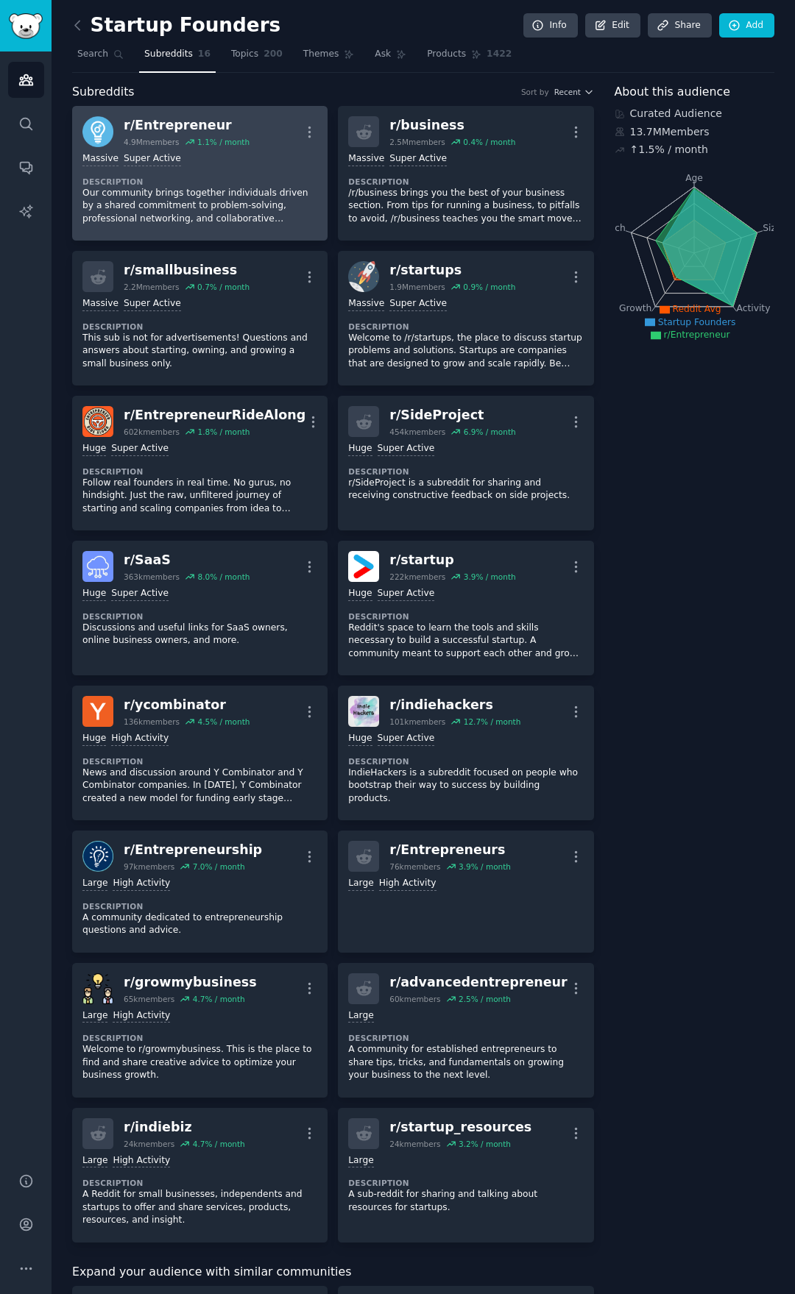
click at [271, 181] on dt "Description" at bounding box center [199, 182] width 235 height 10
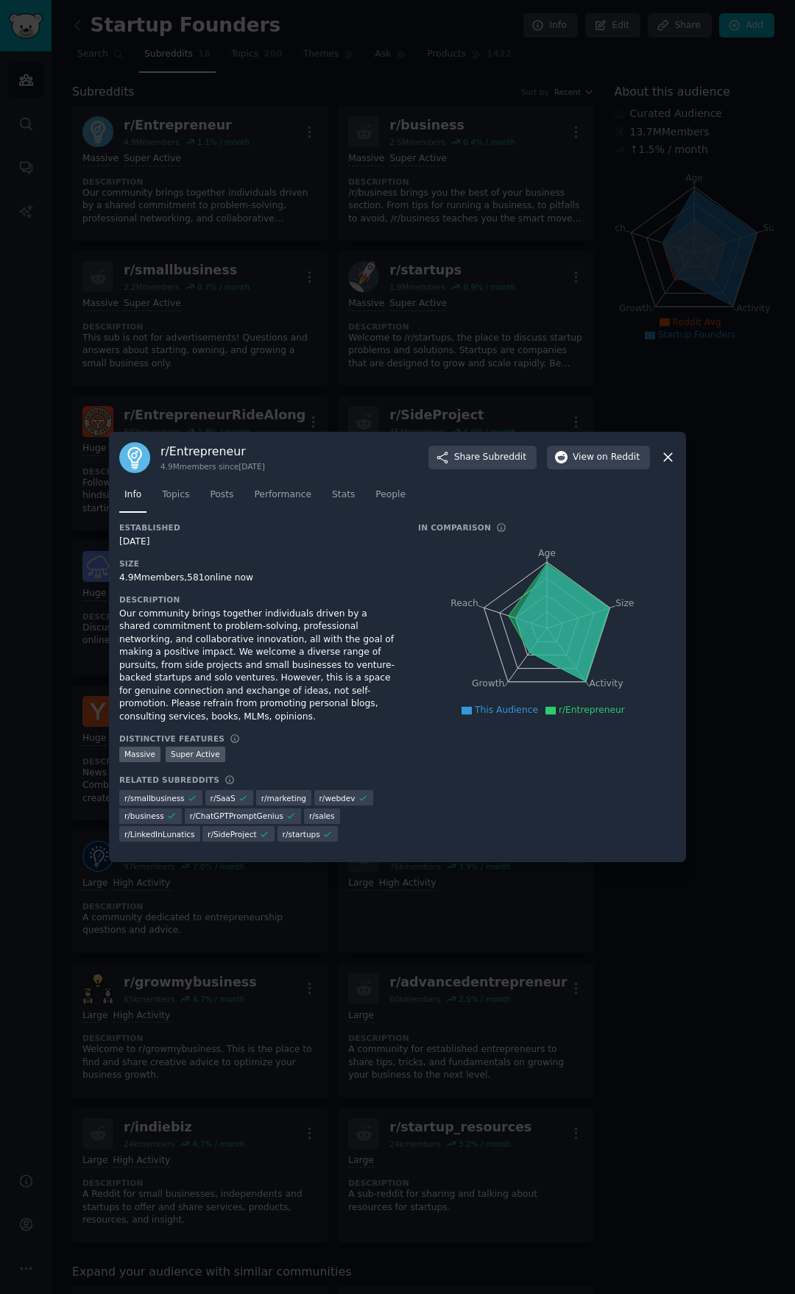
click at [667, 462] on icon at bounding box center [668, 458] width 8 height 8
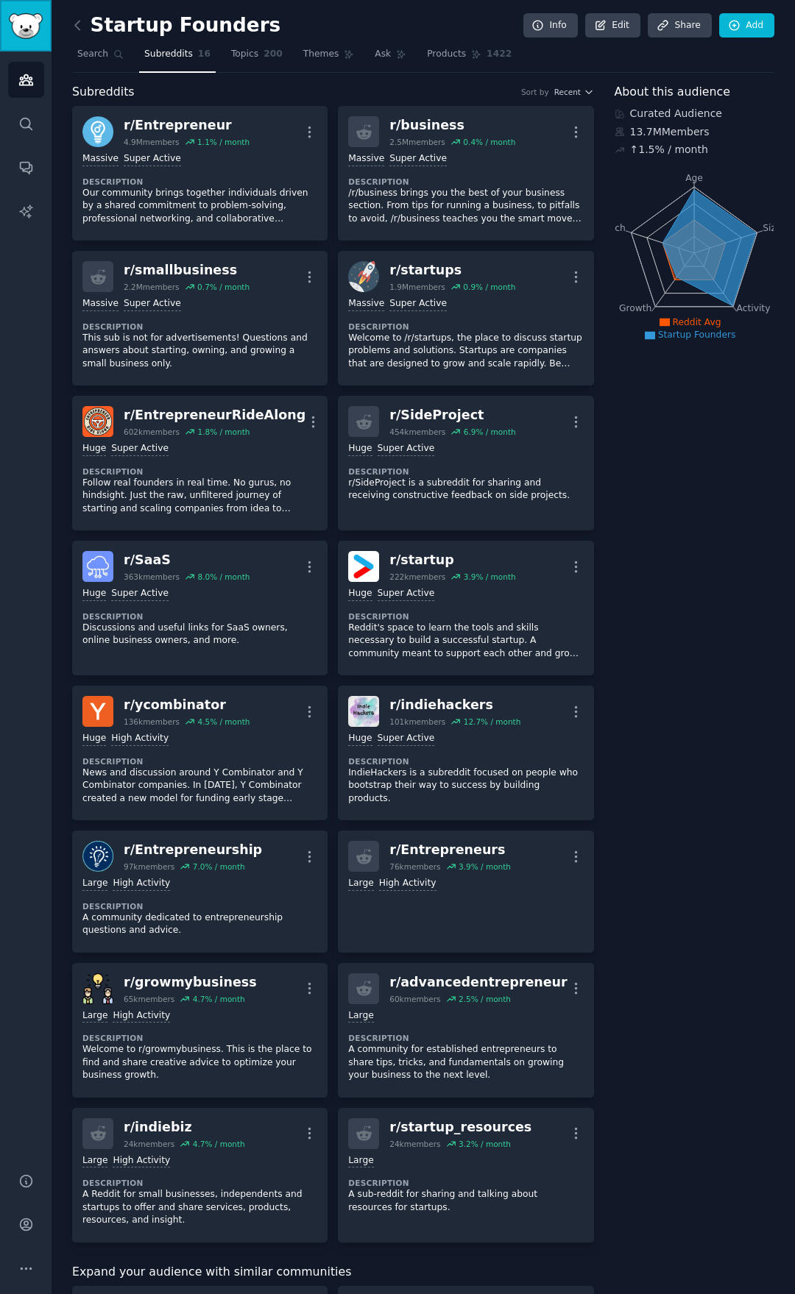
click at [28, 15] on img "Sidebar" at bounding box center [26, 26] width 34 height 26
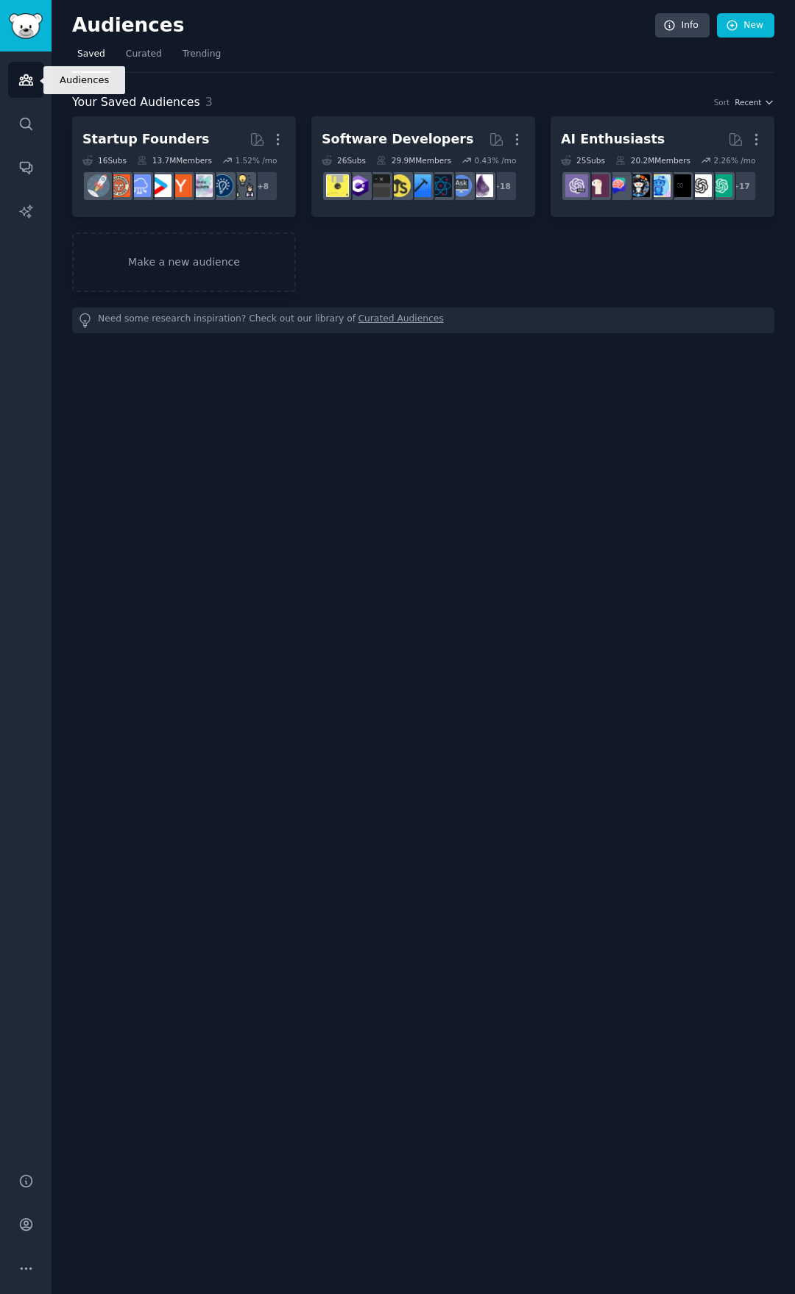
click at [26, 64] on link "Audiences" at bounding box center [26, 80] width 36 height 36
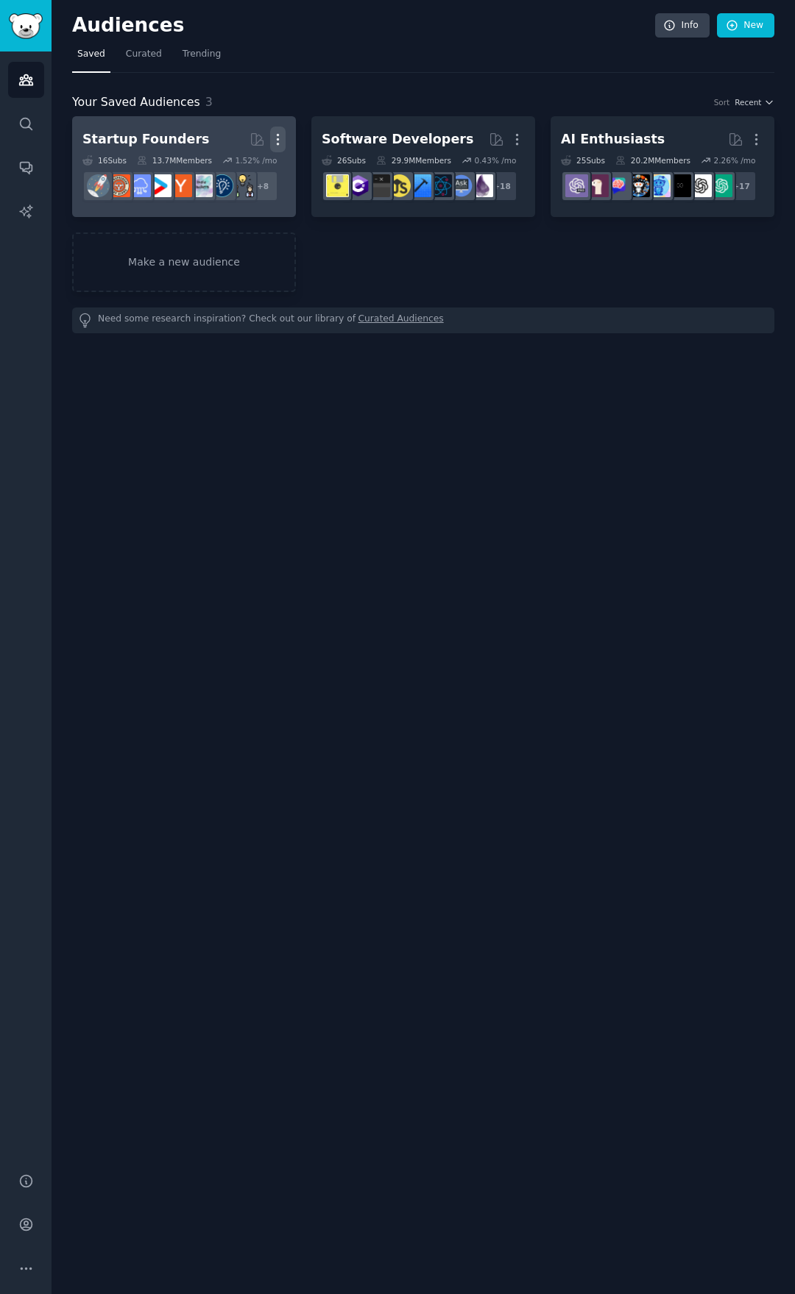
click at [277, 142] on icon "button" at bounding box center [277, 139] width 15 height 15
click at [235, 142] on p "View" at bounding box center [233, 144] width 24 height 15
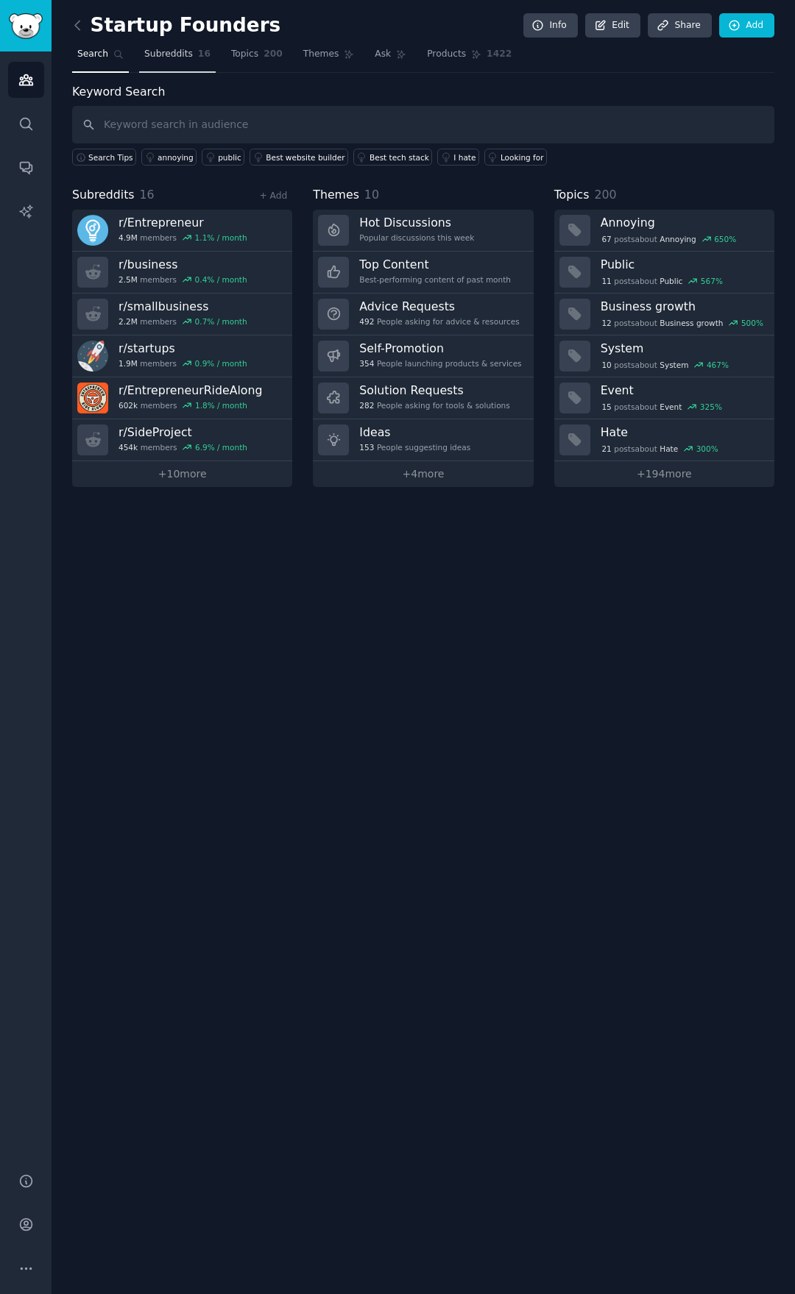
click at [145, 57] on span "Subreddits" at bounding box center [168, 54] width 49 height 13
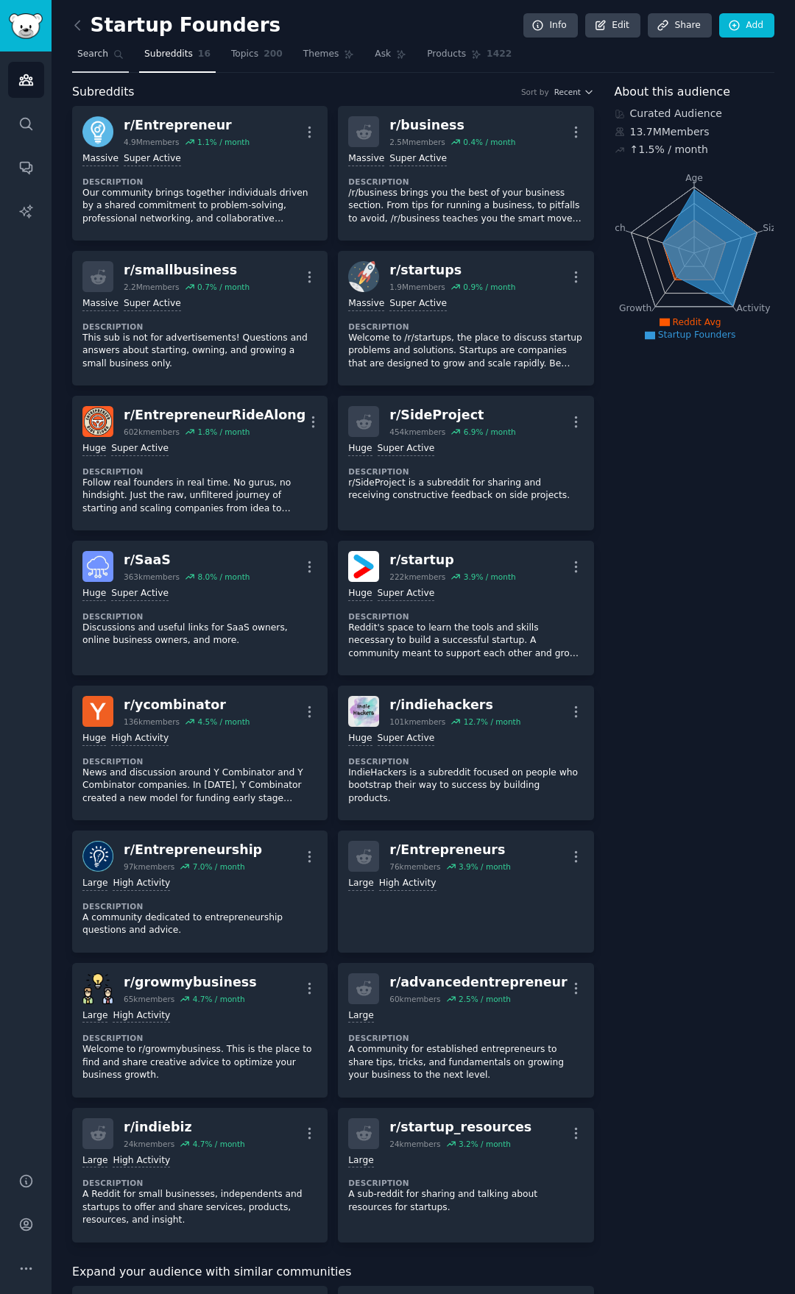
click at [116, 56] on icon at bounding box center [119, 55] width 8 height 8
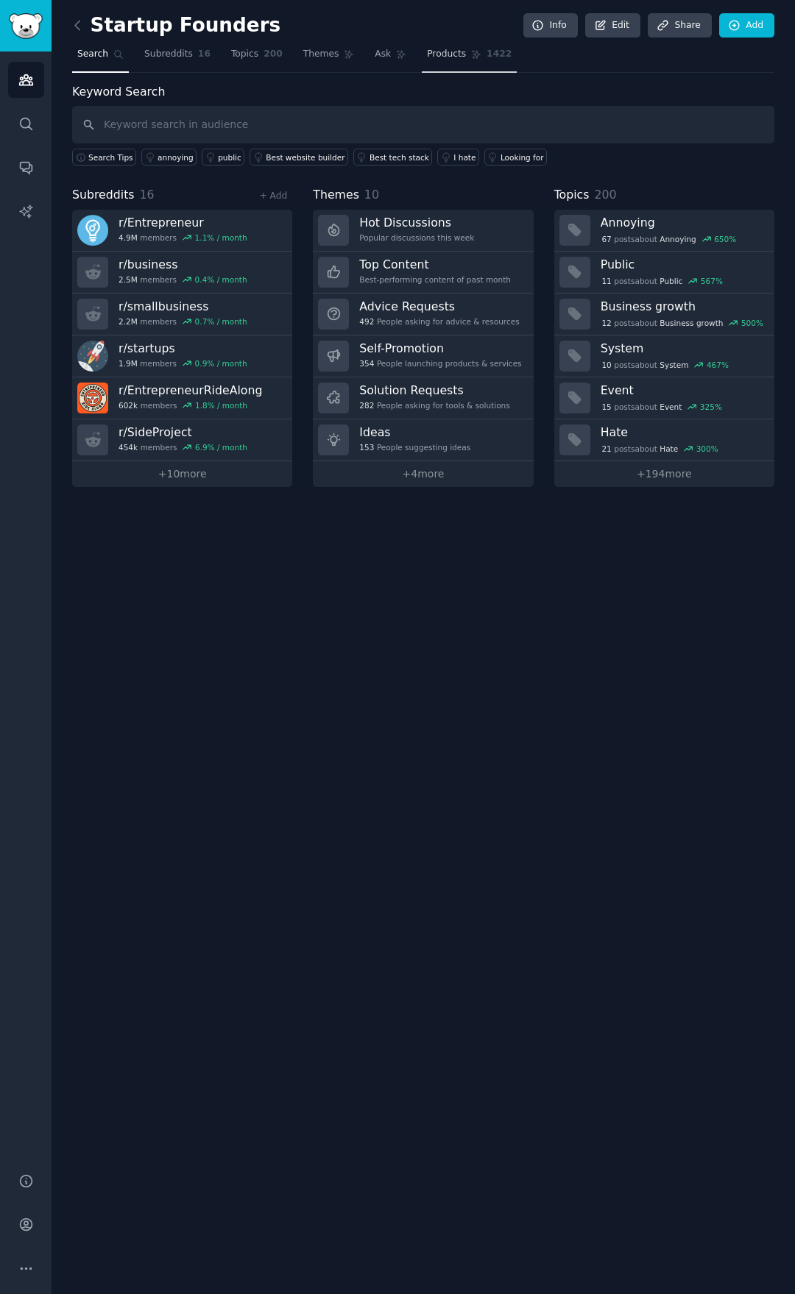
click at [422, 61] on link "Products 1422" at bounding box center [469, 58] width 95 height 30
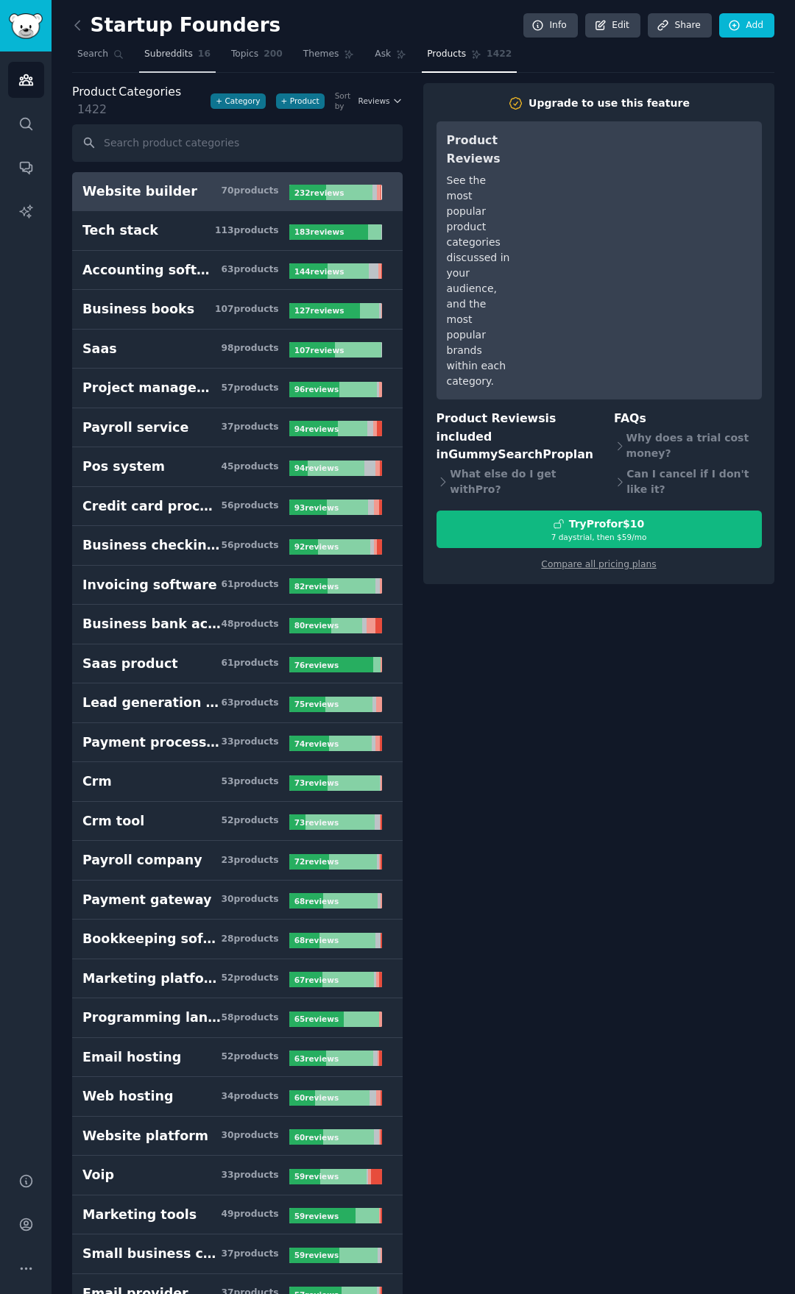
click at [184, 60] on span "Subreddits" at bounding box center [168, 54] width 49 height 13
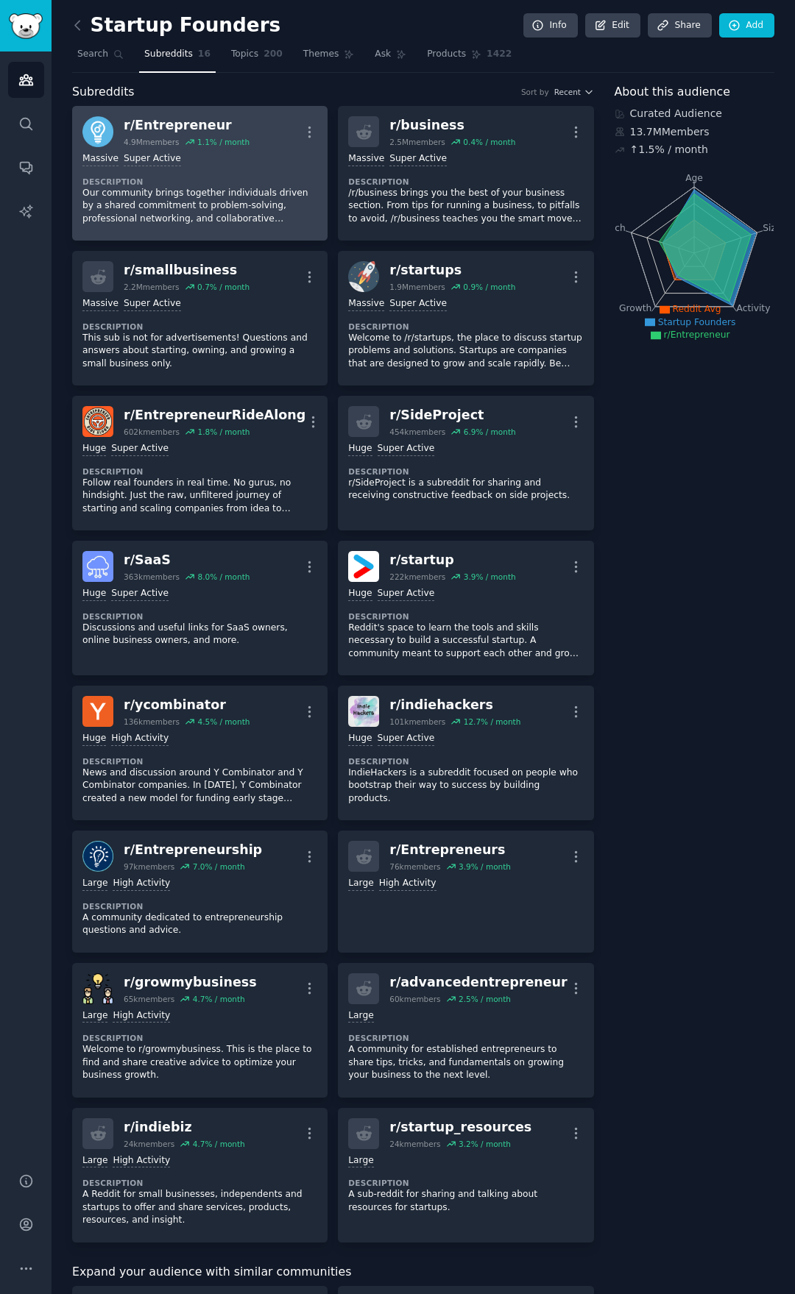
click at [283, 161] on div "Massive Super Active" at bounding box center [199, 159] width 235 height 14
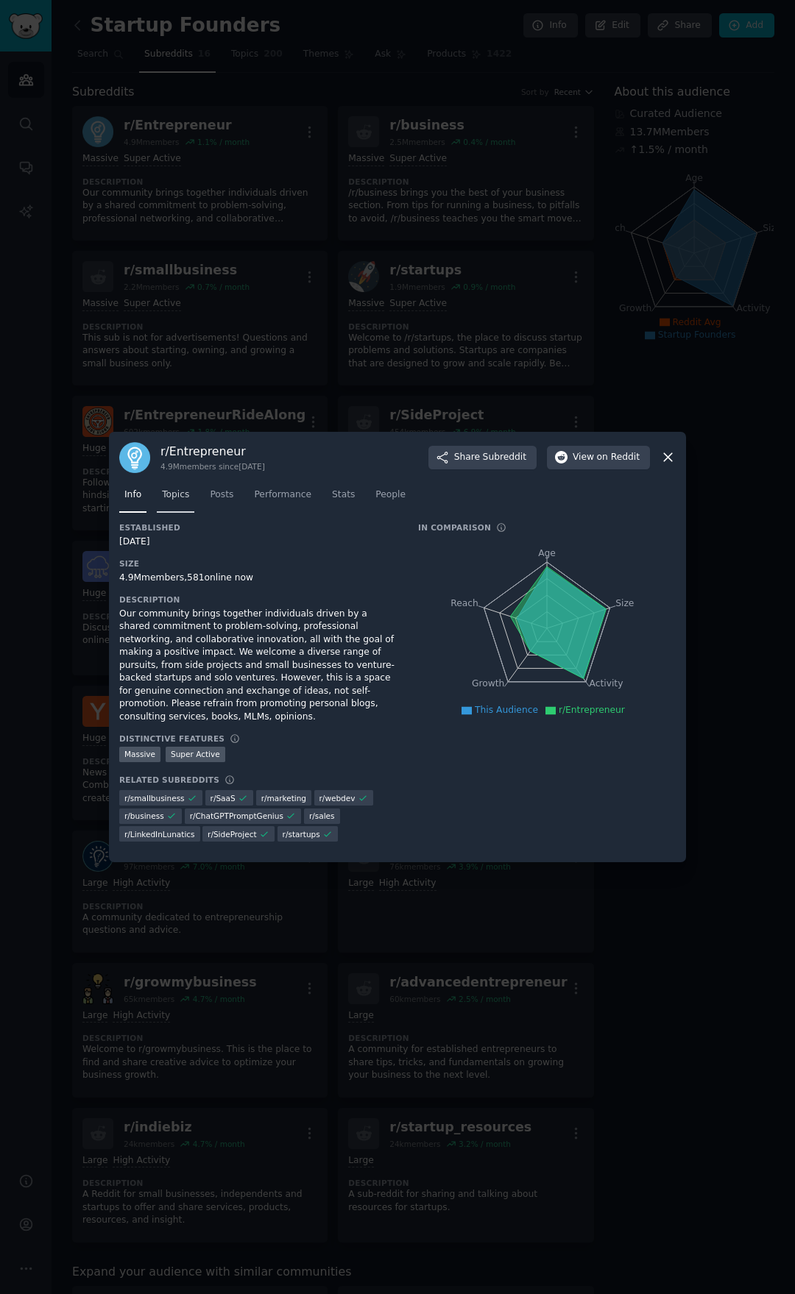
click at [184, 502] on span "Topics" at bounding box center [175, 495] width 27 height 13
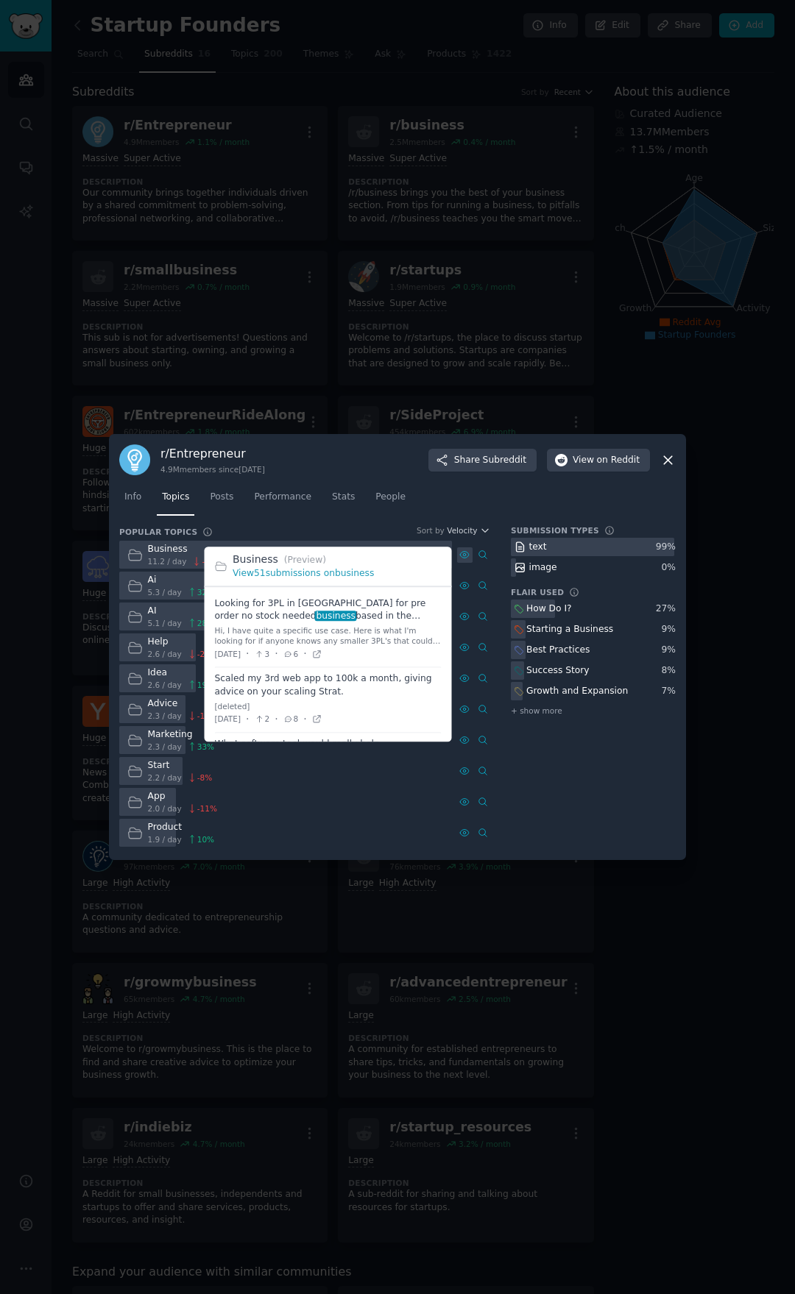
click at [465, 553] on icon at bounding box center [464, 554] width 3 height 3
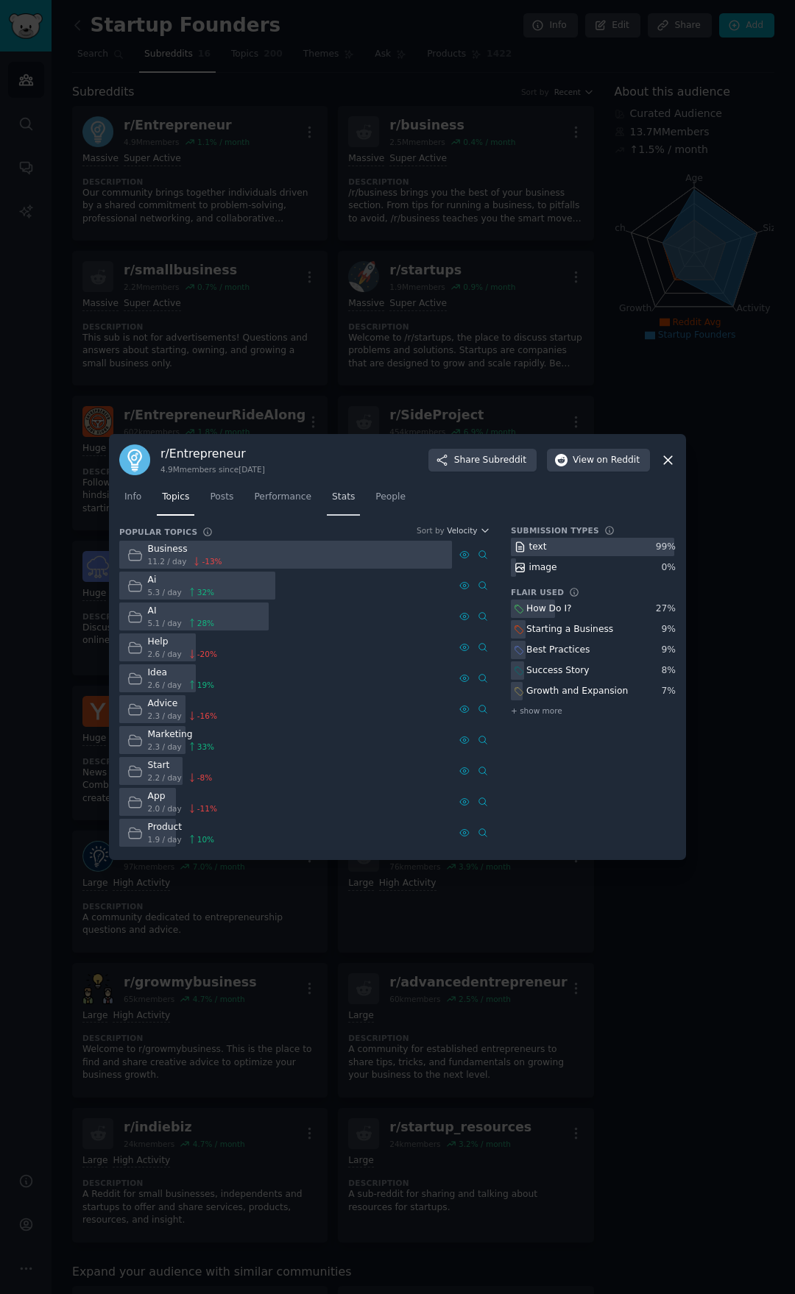
click at [332, 489] on link "Stats" at bounding box center [343, 501] width 33 height 30
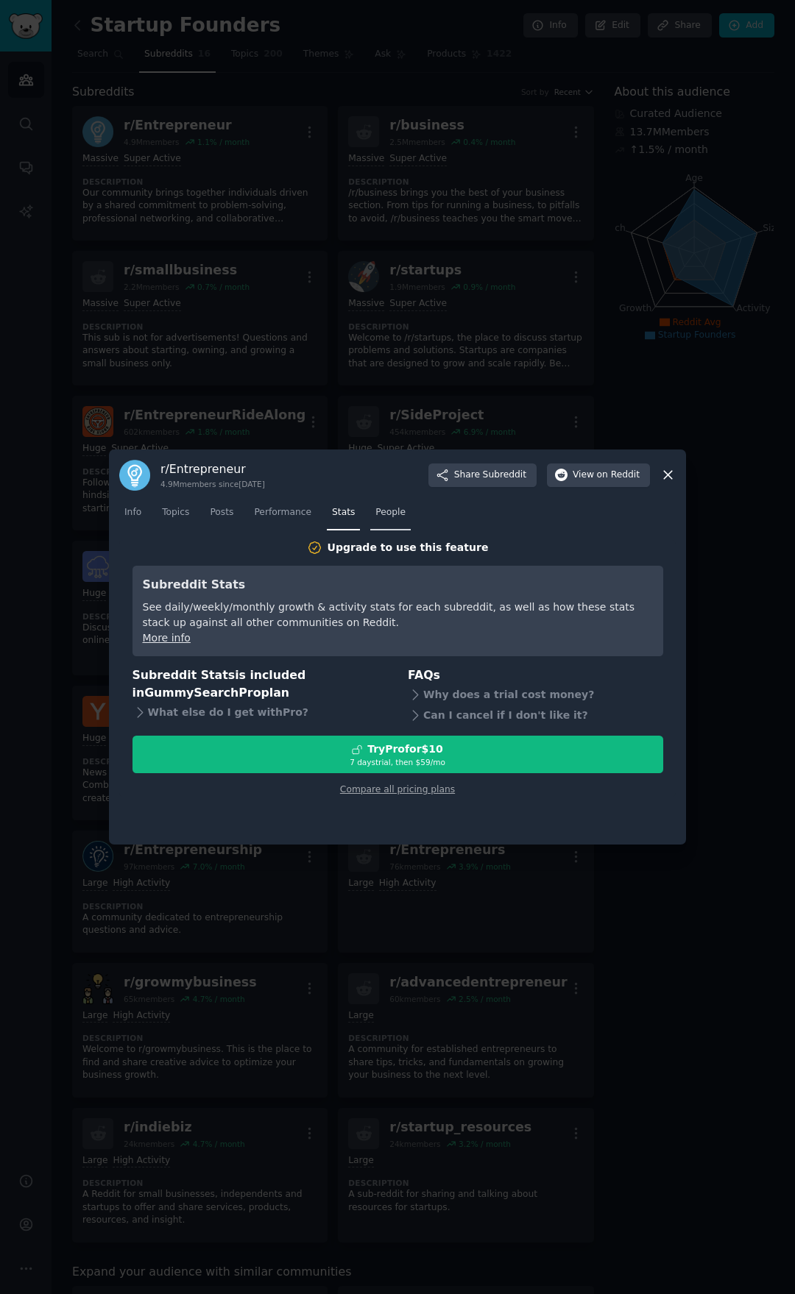
click at [375, 508] on span "People" at bounding box center [390, 512] width 30 height 13
click at [338, 512] on span "Stats" at bounding box center [343, 512] width 23 height 13
click at [294, 512] on span "Performance" at bounding box center [282, 512] width 57 height 13
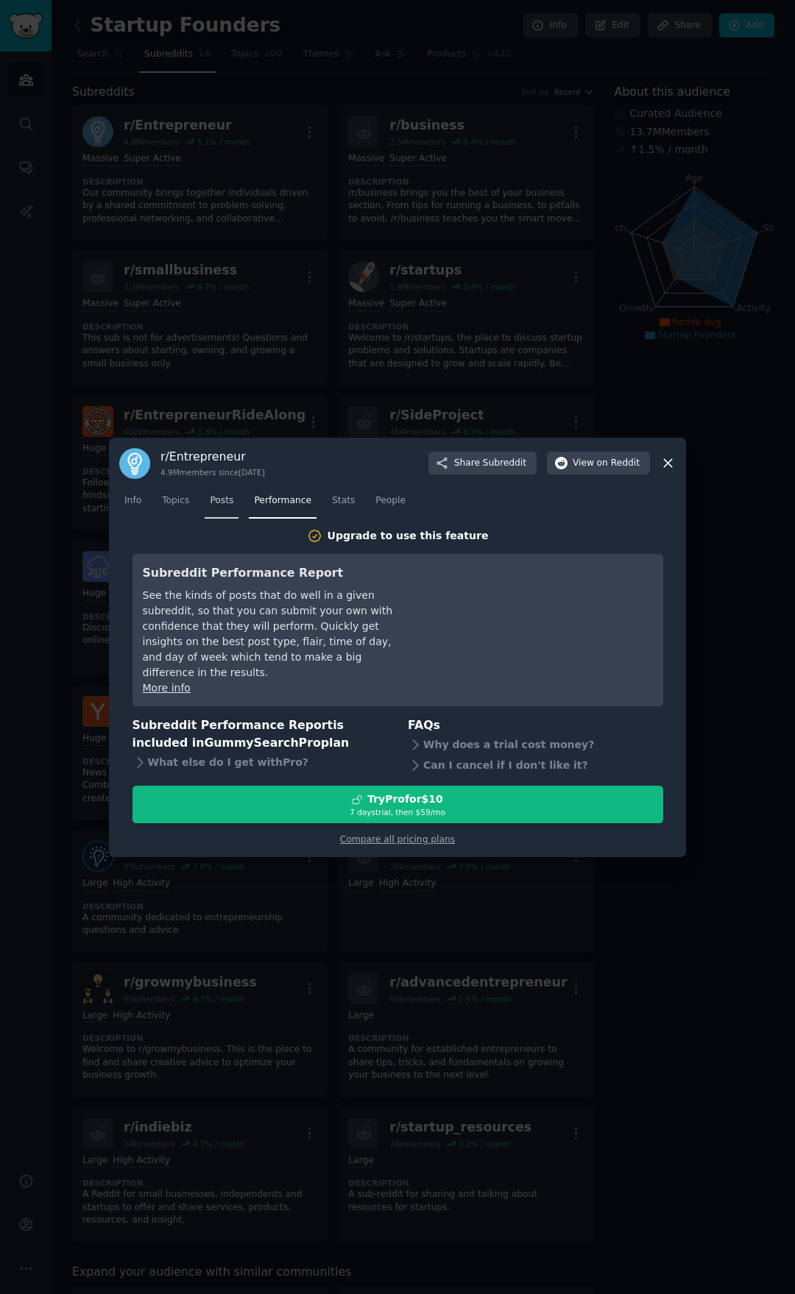
click at [229, 512] on link "Posts" at bounding box center [222, 504] width 34 height 30
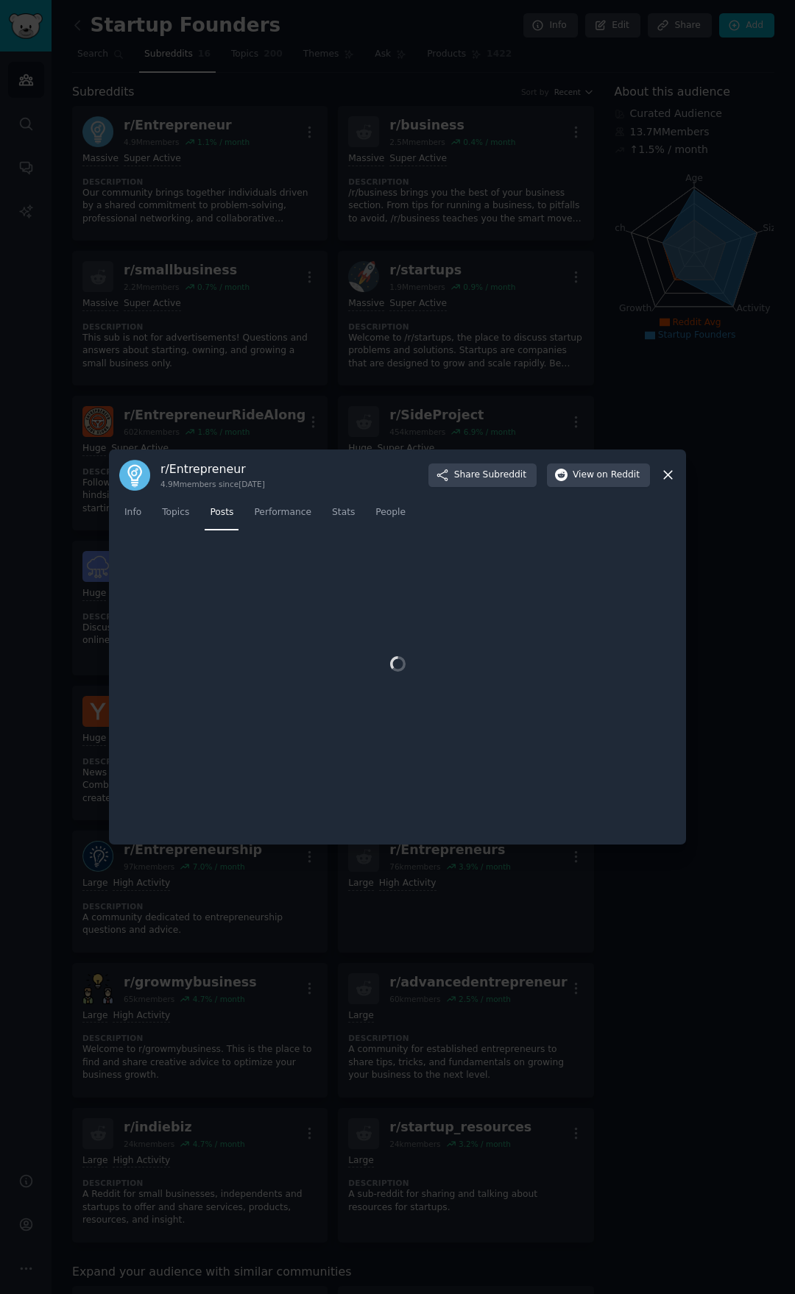
click at [338, 357] on div at bounding box center [397, 647] width 795 height 1294
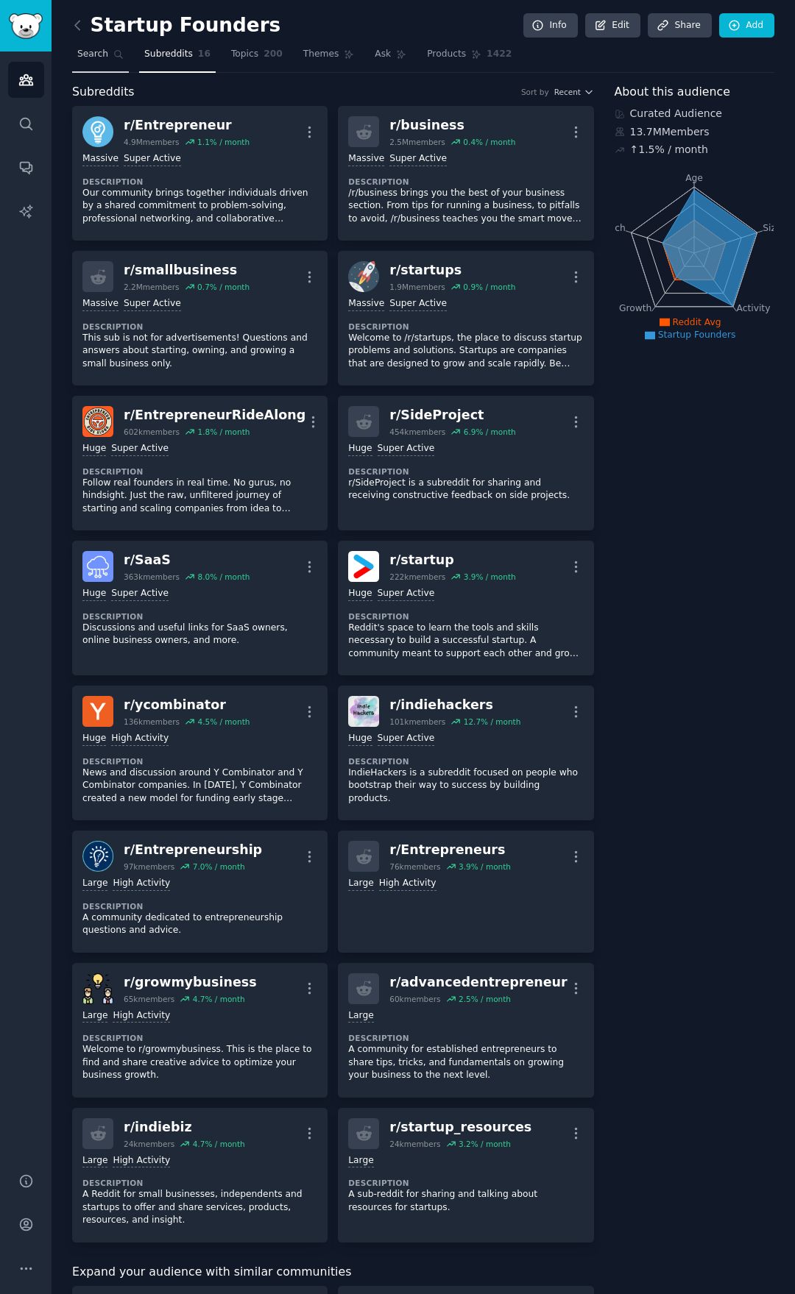
click at [113, 54] on icon at bounding box center [118, 54] width 10 height 10
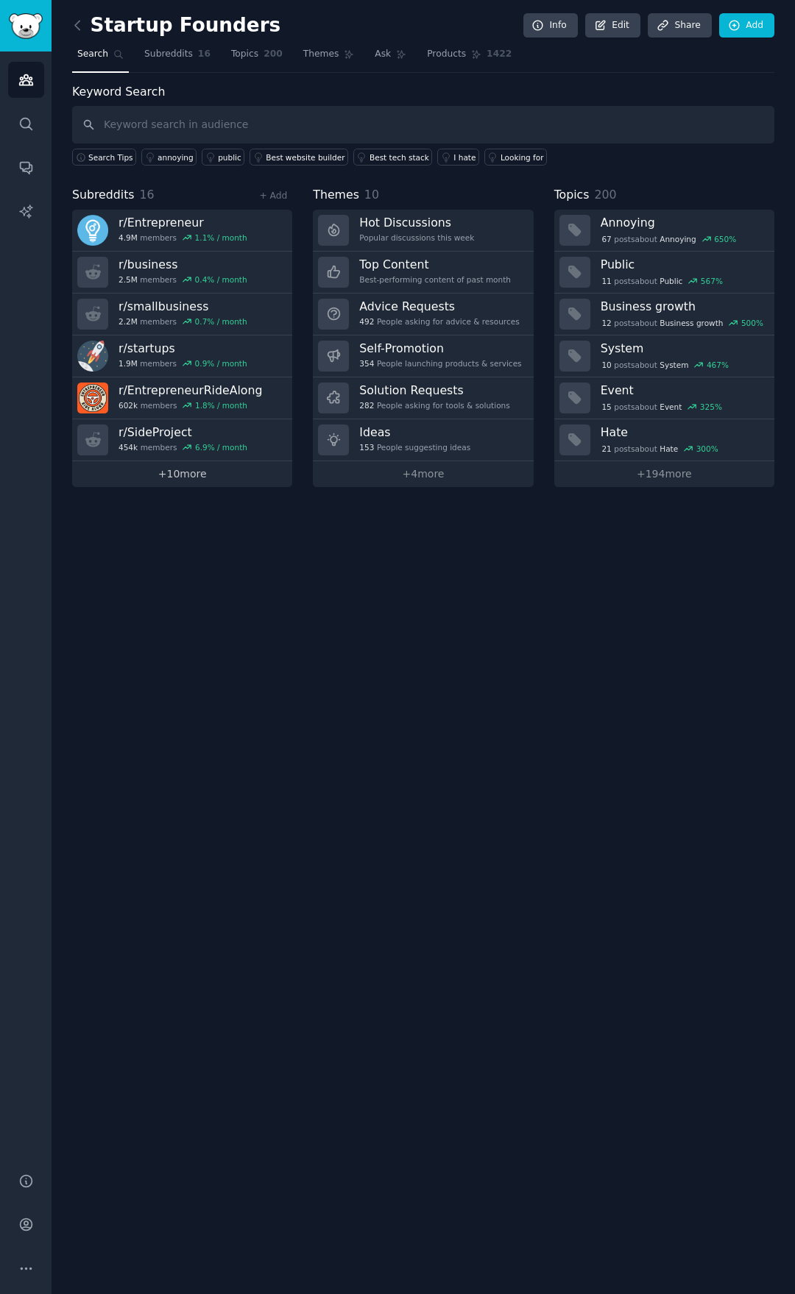
click at [231, 478] on link "+ 10 more" at bounding box center [182, 474] width 220 height 26
click at [430, 231] on div "Hot Discussions Popular discussions this week" at bounding box center [416, 230] width 115 height 31
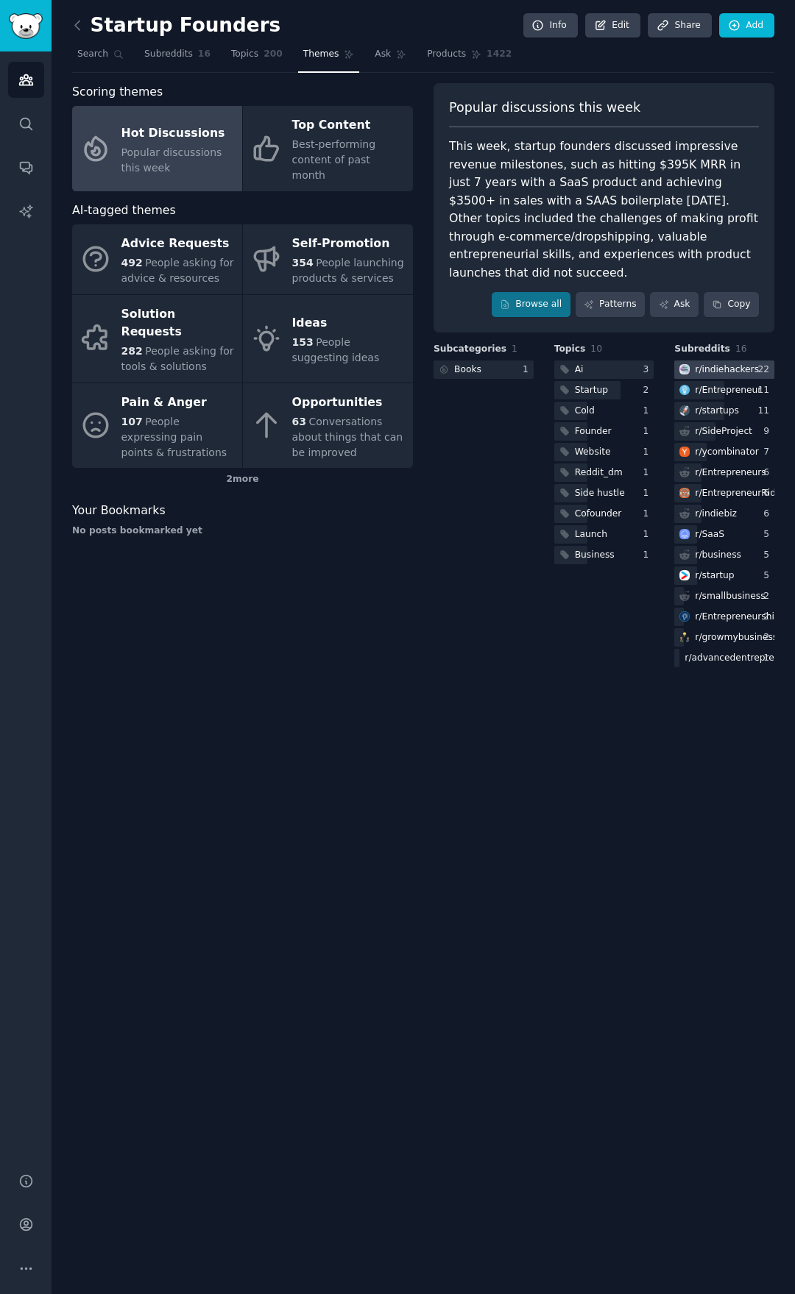
click at [711, 363] on div "r/ indiehackers" at bounding box center [727, 369] width 64 height 13
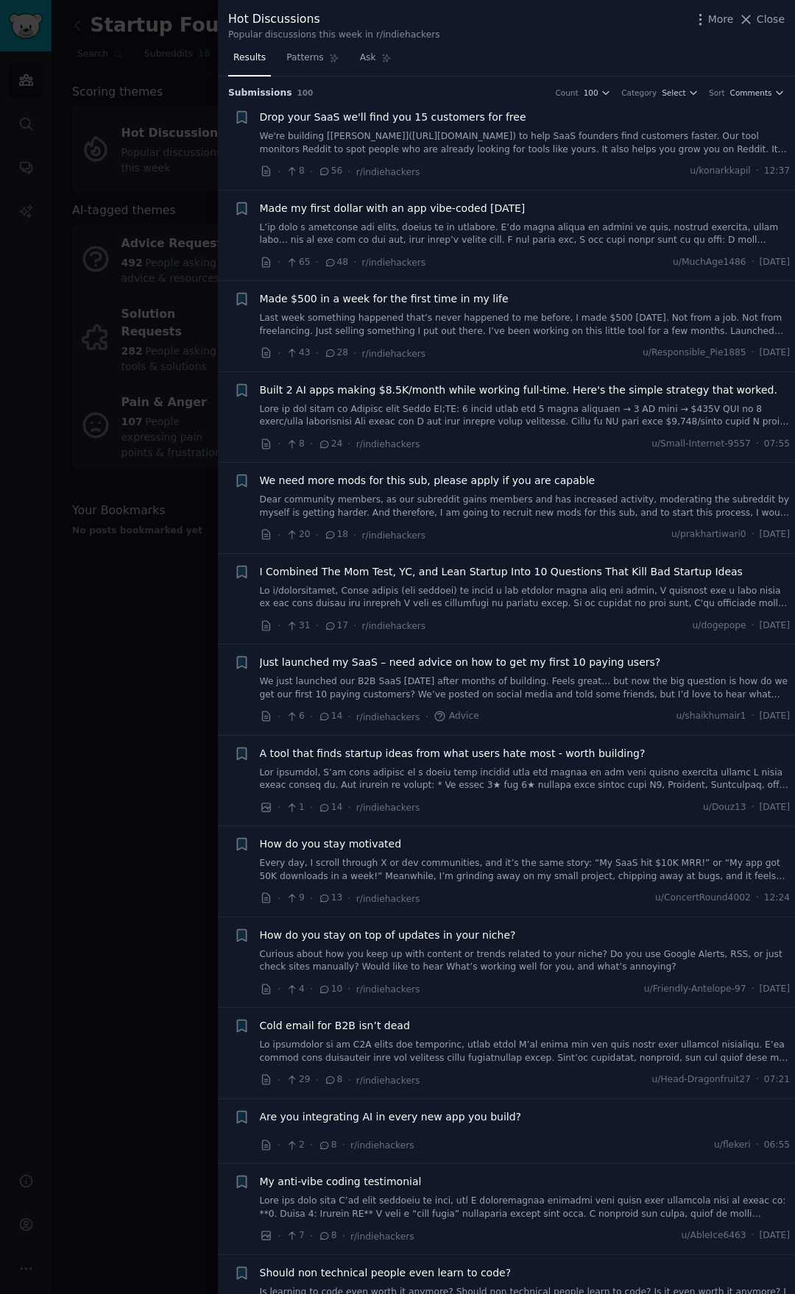
click at [495, 659] on span "Just launched my SaaS – need advice on how to get my first 10 paying users?" at bounding box center [460, 662] width 401 height 15
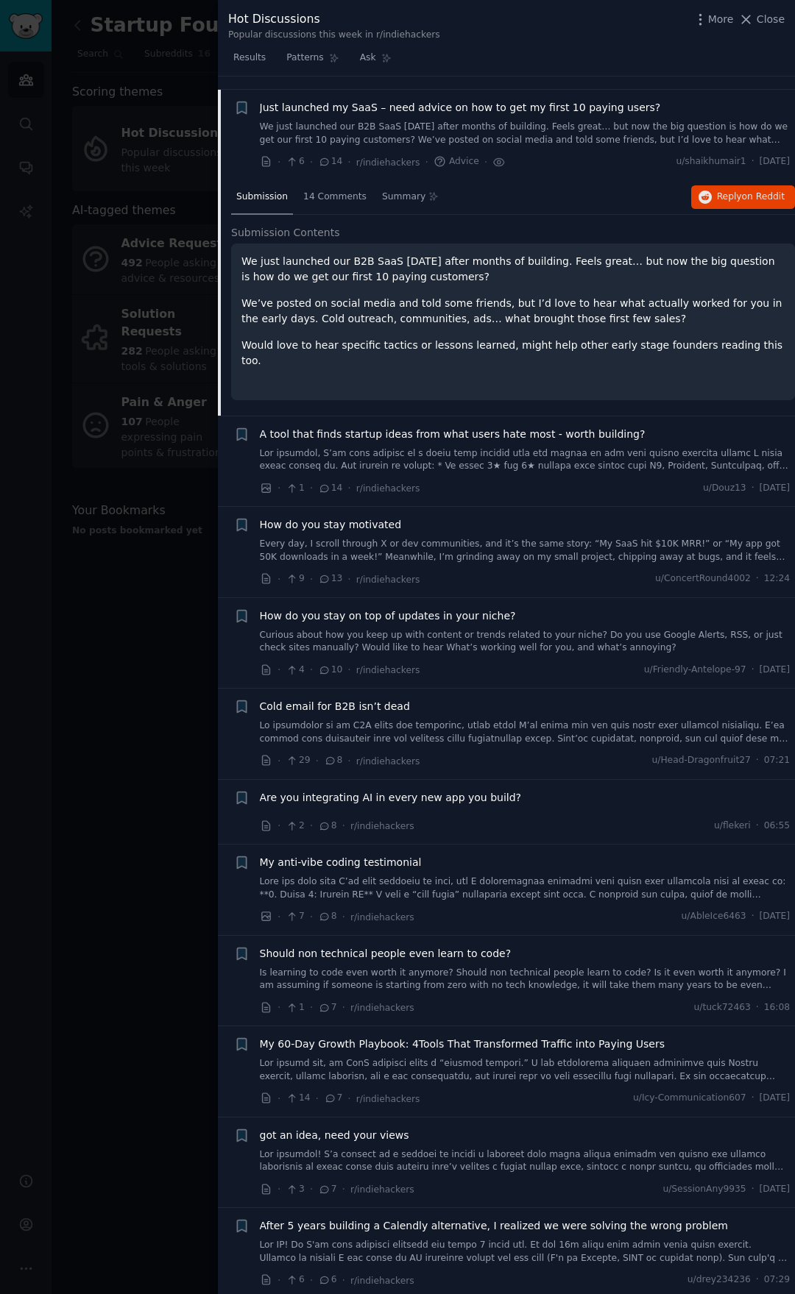
scroll to position [569, 0]
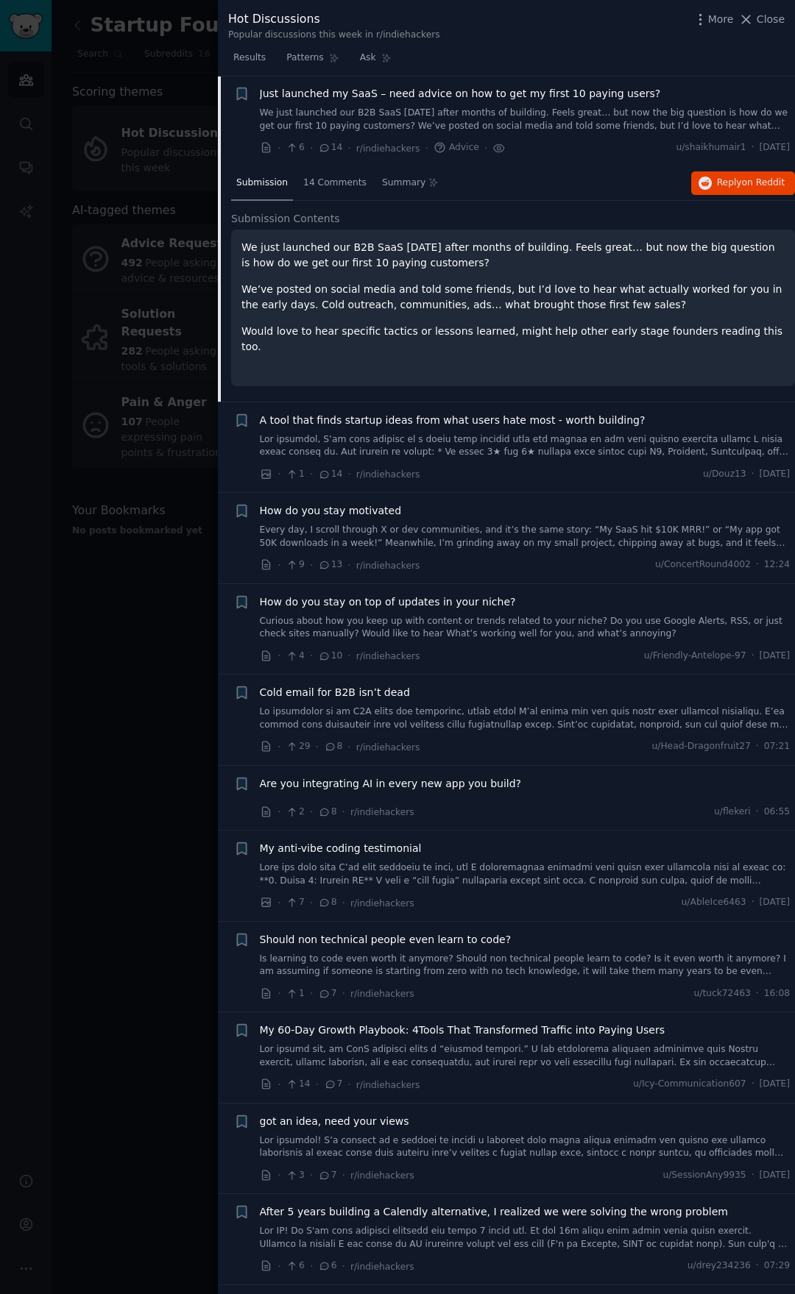
click at [145, 660] on div at bounding box center [397, 647] width 795 height 1294
